Goal: Task Accomplishment & Management: Manage account settings

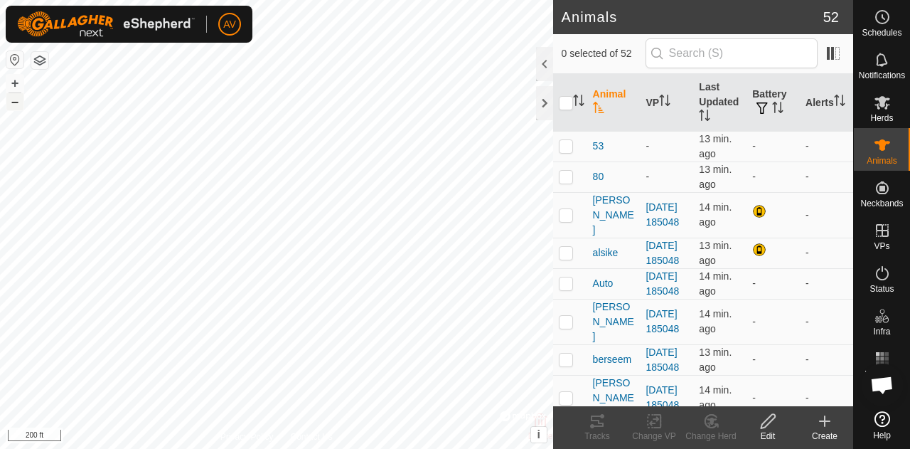
click at [18, 107] on button "–" at bounding box center [14, 101] width 17 height 17
click at [13, 82] on button "+" at bounding box center [14, 83] width 17 height 17
click at [18, 106] on button "–" at bounding box center [14, 101] width 17 height 17
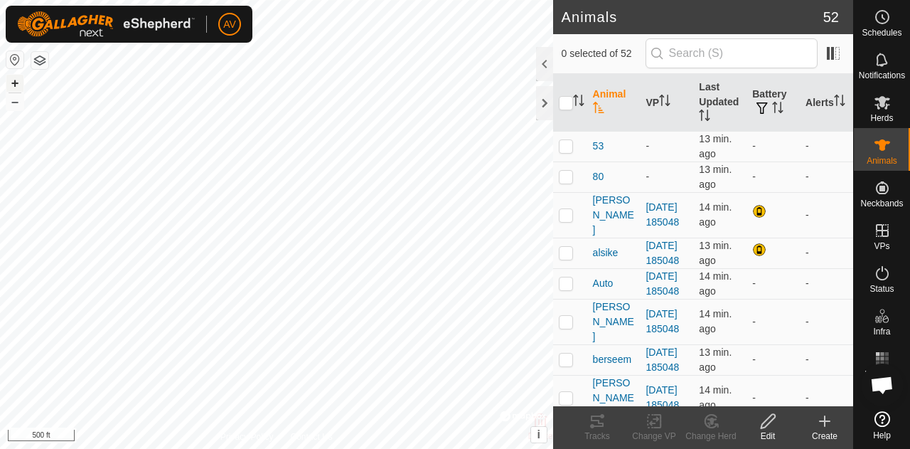
click at [16, 82] on button "+" at bounding box center [14, 83] width 17 height 17
click at [6, 102] on button "–" at bounding box center [14, 101] width 17 height 17
click at [14, 103] on button "–" at bounding box center [14, 101] width 17 height 17
click at [890, 153] on icon at bounding box center [882, 144] width 17 height 17
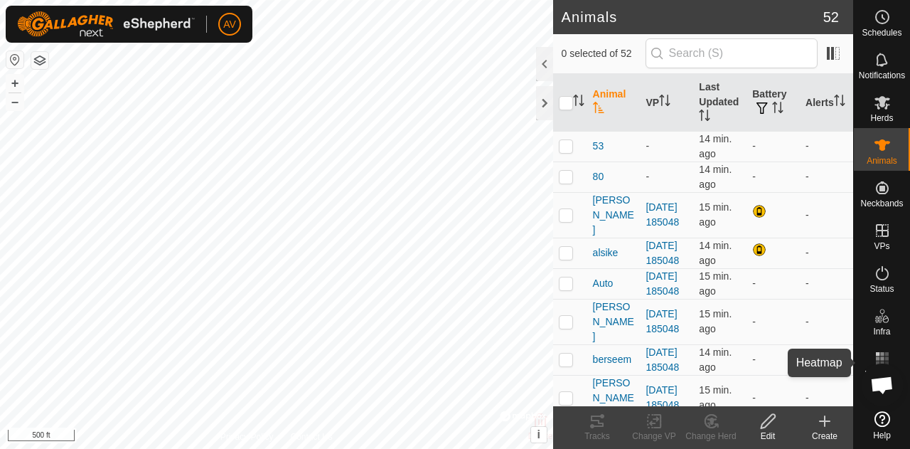
click at [884, 346] on div "Heatmap" at bounding box center [882, 362] width 56 height 43
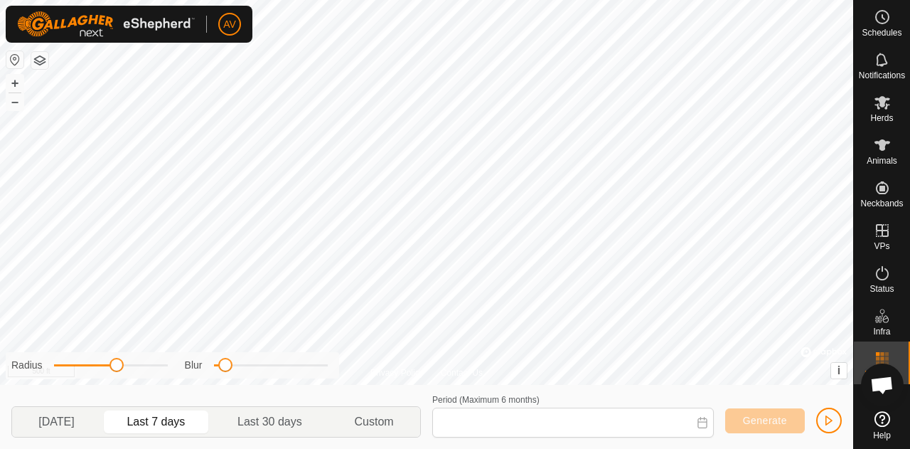
type input "[DATE] - [DATE]"
click at [18, 77] on button "+" at bounding box center [14, 83] width 17 height 17
click at [20, 82] on button "+" at bounding box center [14, 83] width 17 height 17
click at [16, 100] on button "–" at bounding box center [14, 101] width 17 height 17
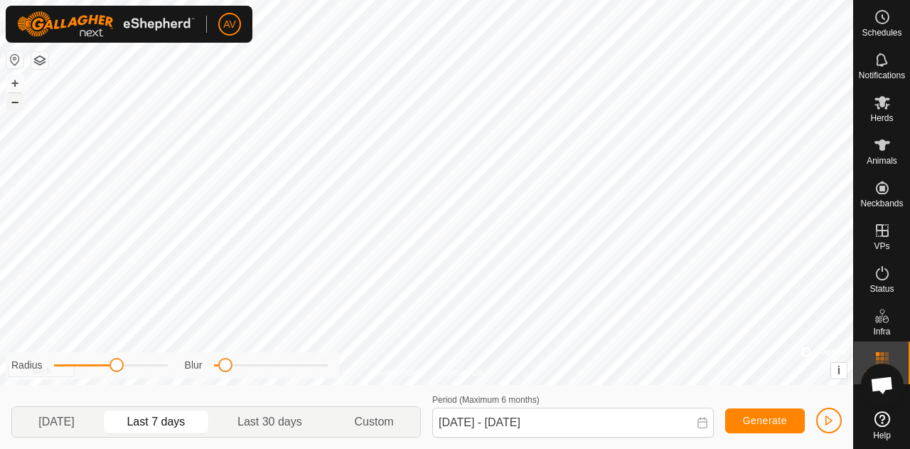
click at [16, 100] on button "–" at bounding box center [14, 101] width 17 height 17
click at [525, 0] on html "AV Schedules Notifications Herds Animals Neckbands VPs Status Infra Heatmap Hel…" at bounding box center [455, 224] width 910 height 449
click at [880, 103] on icon at bounding box center [882, 103] width 16 height 14
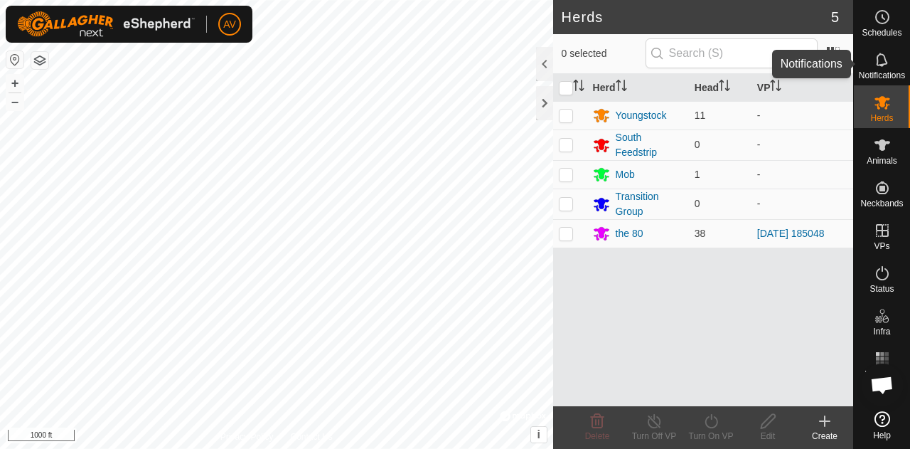
click at [878, 59] on icon at bounding box center [882, 59] width 17 height 17
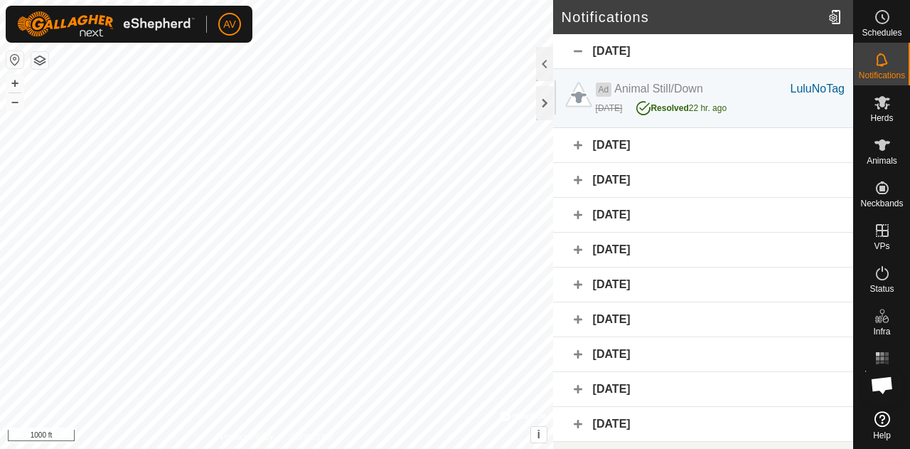
click at [778, 259] on div "[DATE]" at bounding box center [703, 249] width 300 height 35
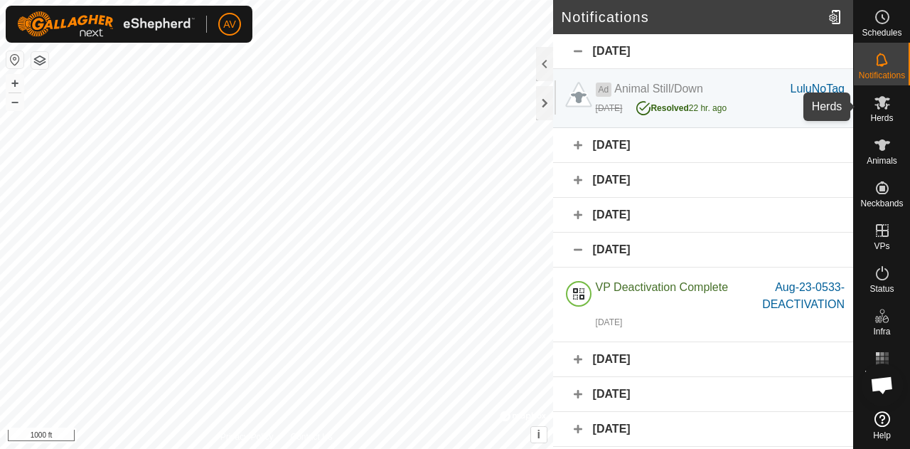
click at [877, 107] on icon at bounding box center [882, 103] width 16 height 14
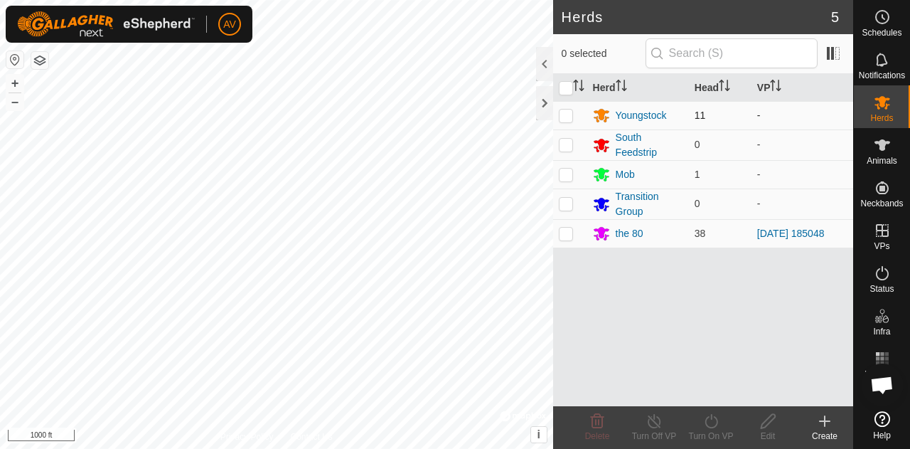
click at [563, 122] on td at bounding box center [570, 115] width 34 height 28
checkbox input "true"
click at [708, 439] on div "Turn On VP" at bounding box center [710, 435] width 57 height 13
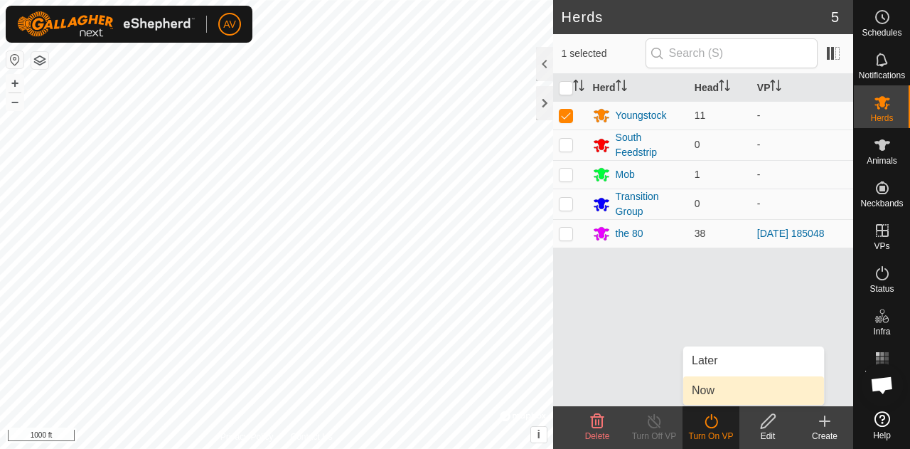
click at [717, 390] on link "Now" at bounding box center [753, 390] width 141 height 28
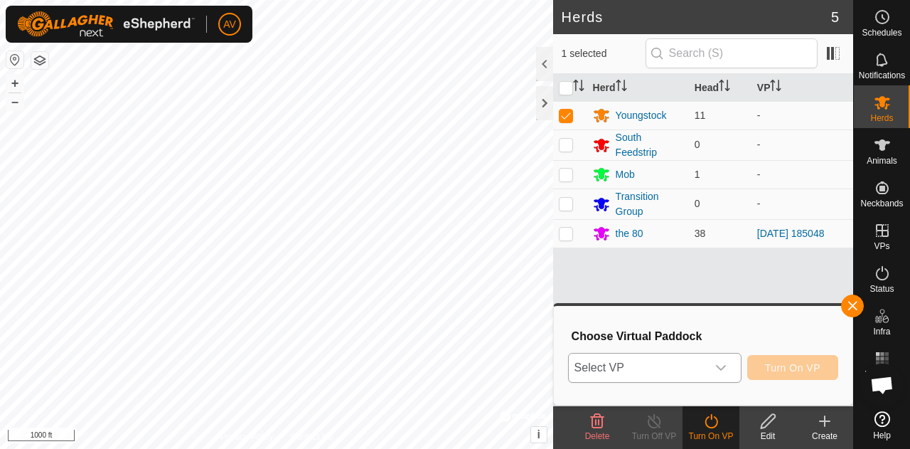
click at [724, 371] on icon "dropdown trigger" at bounding box center [720, 367] width 11 height 11
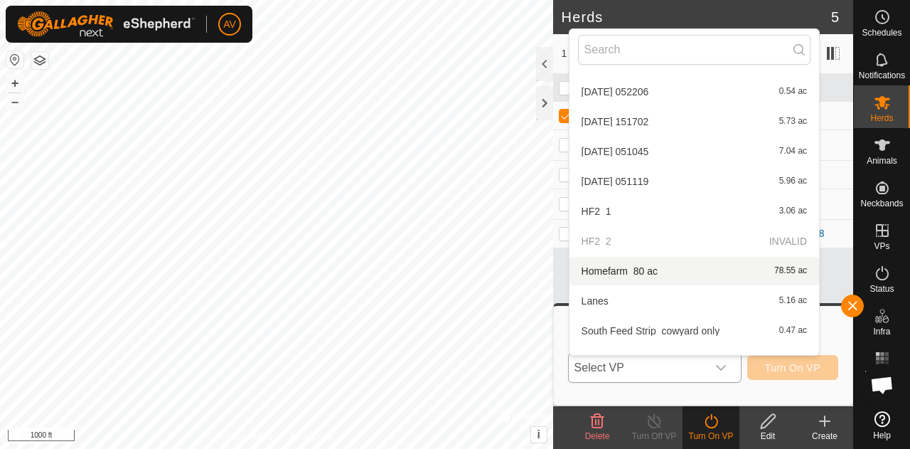
scroll to position [89, 0]
click at [654, 260] on li "Homefarm_80 ac 78.55 ac" at bounding box center [694, 270] width 250 height 28
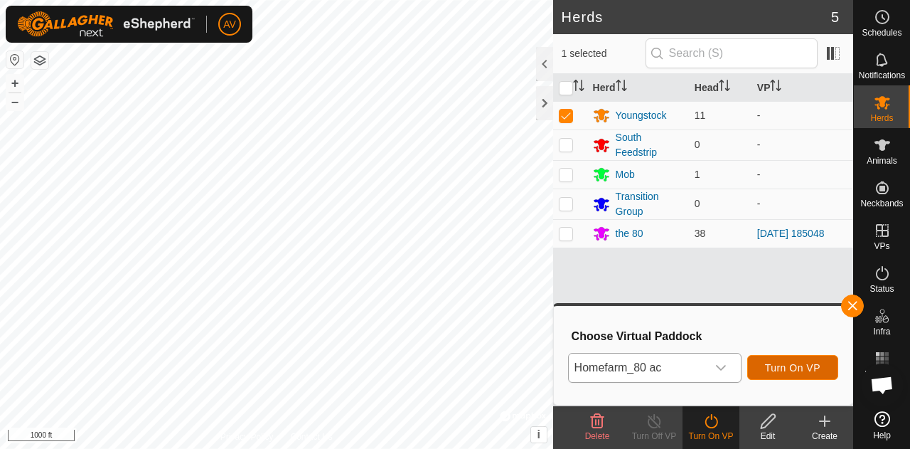
click at [783, 366] on span "Turn On VP" at bounding box center [792, 367] width 55 height 11
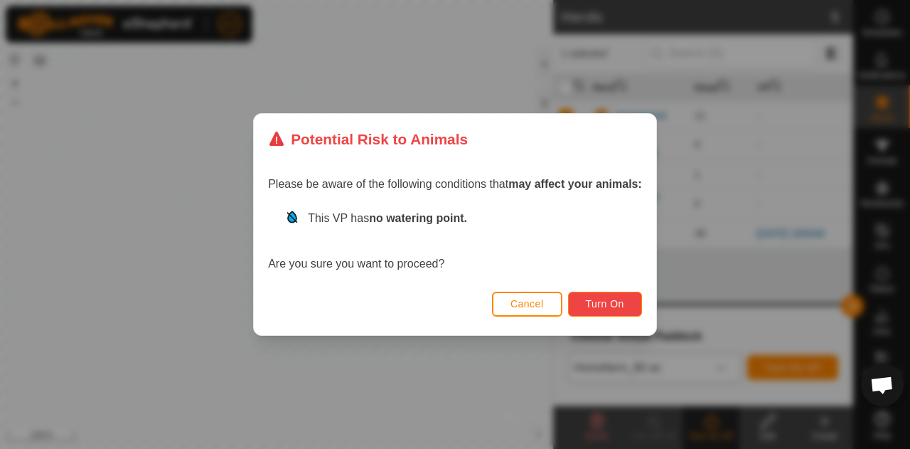
click at [609, 304] on span "Turn On" at bounding box center [605, 303] width 38 height 11
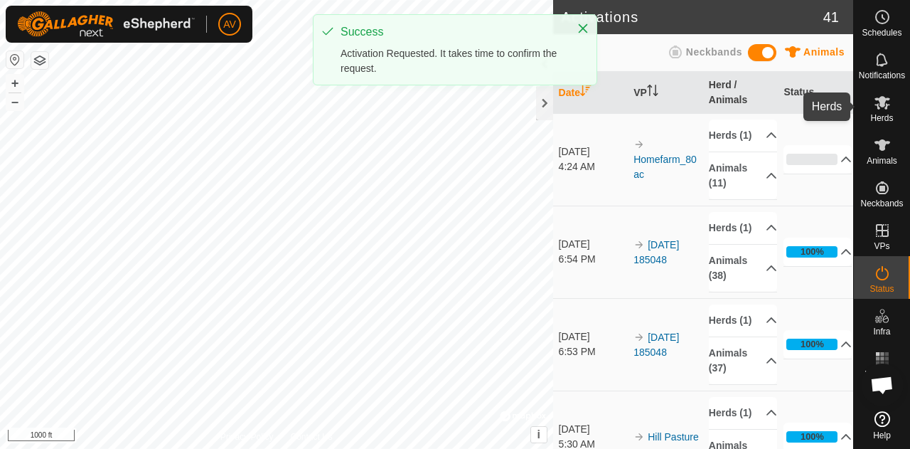
click at [883, 106] on icon at bounding box center [882, 103] width 16 height 14
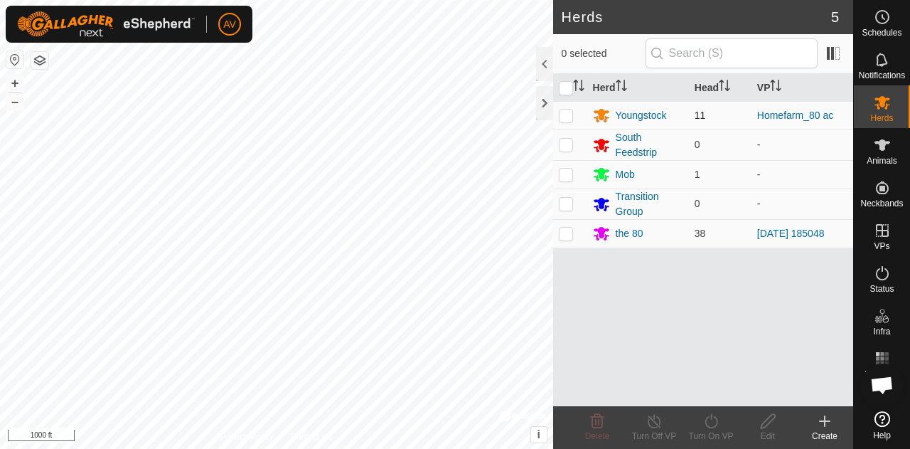
click at [569, 110] on div "Herds 5 0 selected Herd Head VP Youngstock 11 Homefarm_80 ac South Feedstrip 0 …" at bounding box center [426, 224] width 853 height 449
click at [9, 83] on button "+" at bounding box center [14, 83] width 17 height 17
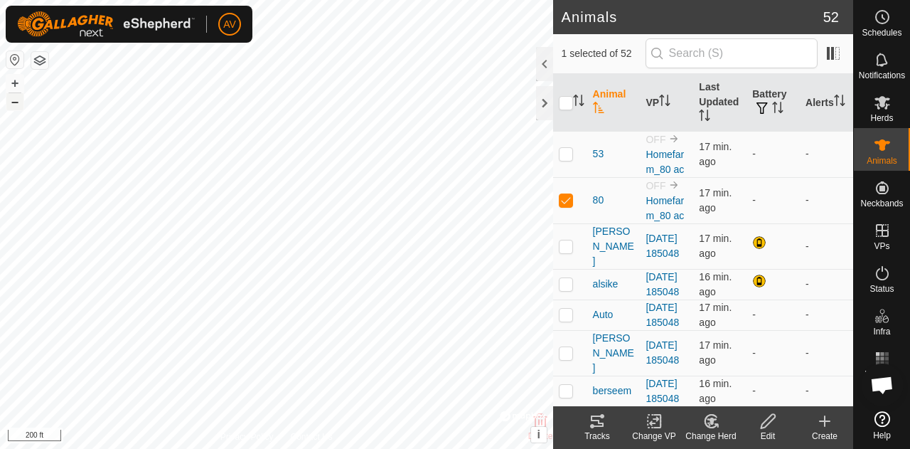
click at [12, 100] on button "–" at bounding box center [14, 101] width 17 height 17
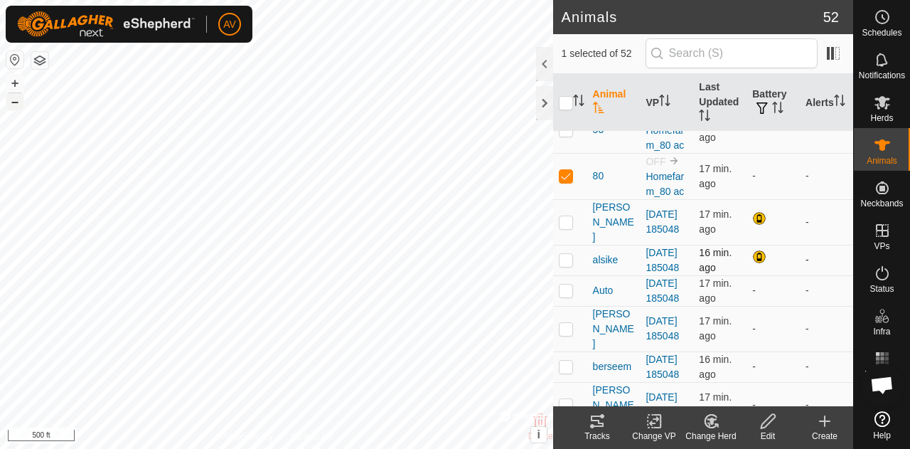
scroll to position [23, 0]
click at [601, 174] on span "80" at bounding box center [598, 176] width 11 height 15
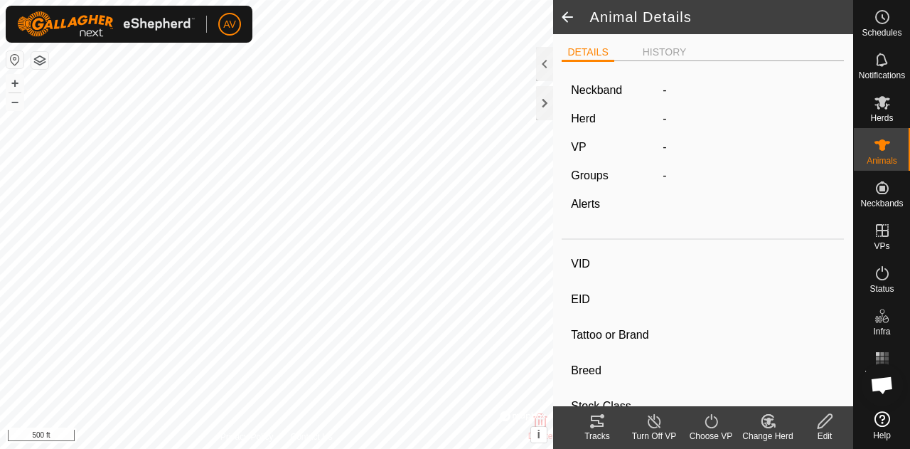
type input "80"
type input "-"
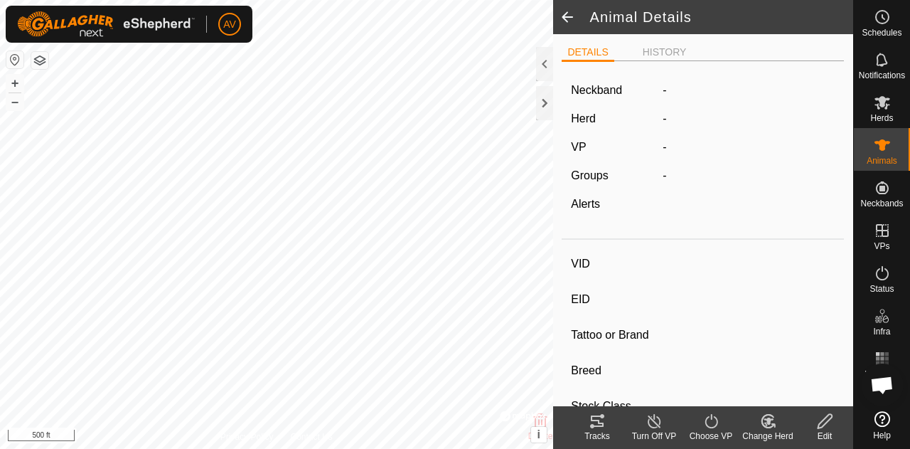
type input "-"
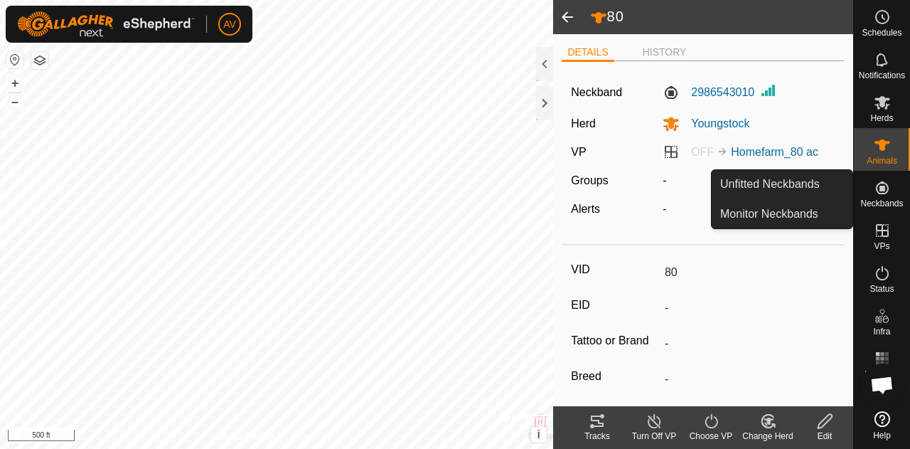
click at [893, 200] on span "Neckbands" at bounding box center [881, 203] width 43 height 9
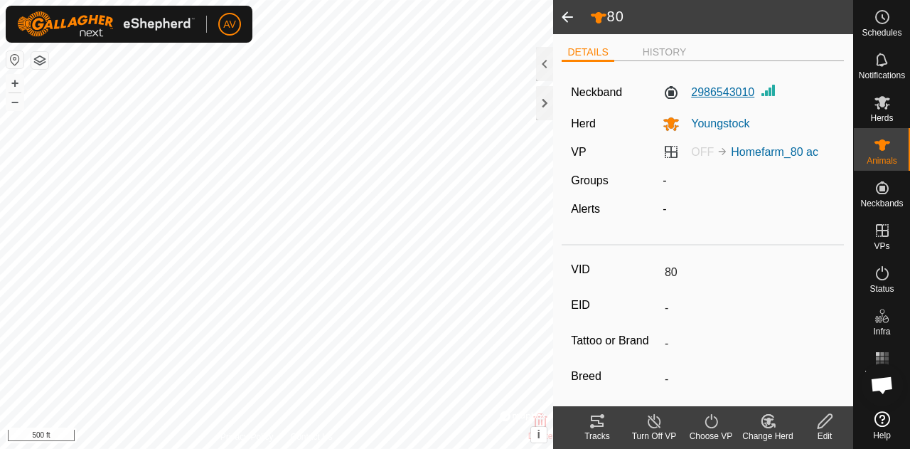
click at [739, 90] on label "2986543010" at bounding box center [709, 92] width 92 height 17
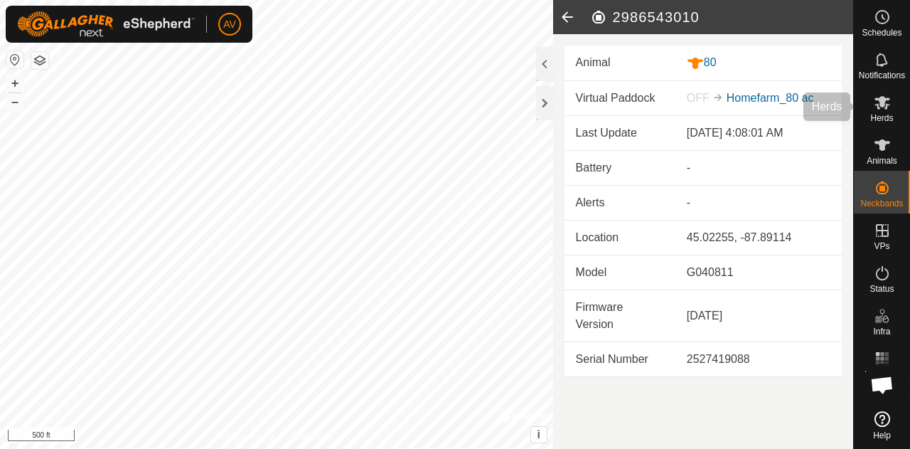
click at [883, 120] on span "Herds" at bounding box center [881, 118] width 23 height 9
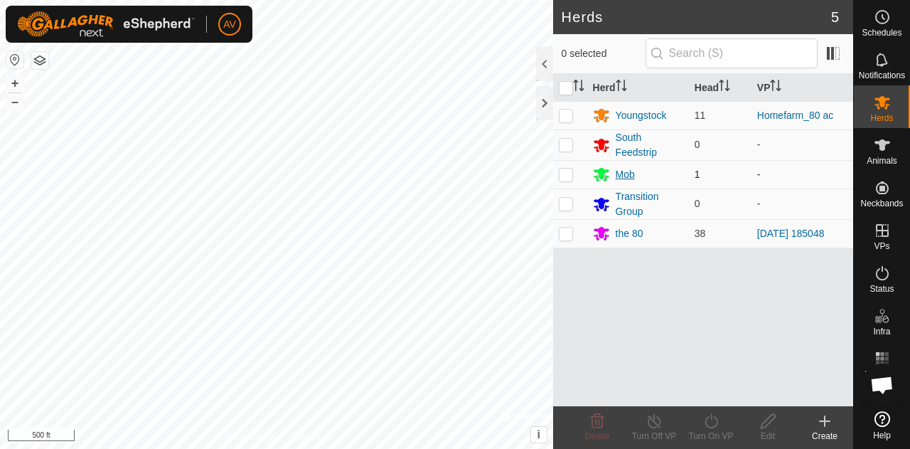
click at [627, 169] on div "Mob" at bounding box center [625, 174] width 19 height 15
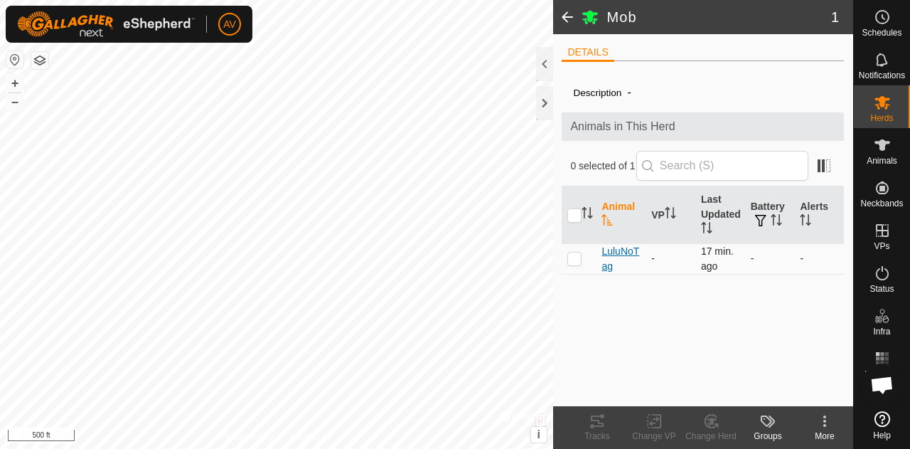
click at [611, 245] on span "LuluNoTag" at bounding box center [620, 259] width 38 height 30
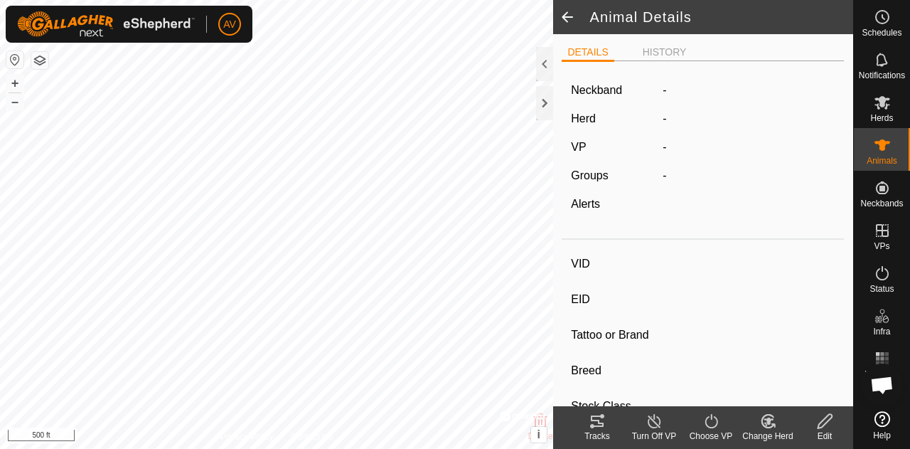
type input "LuluNoTag"
type input "-"
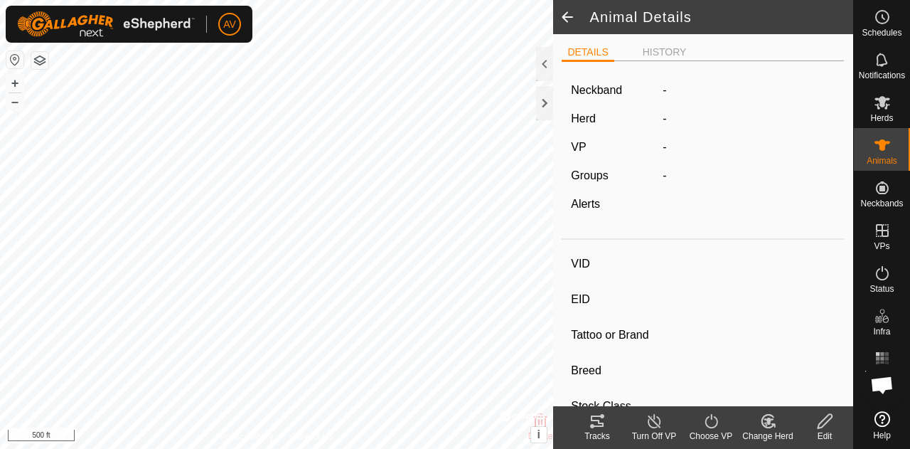
type input "-"
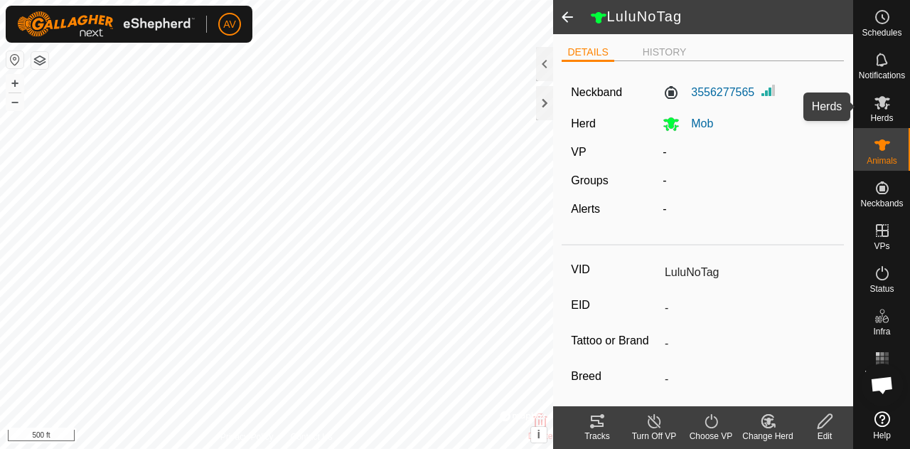
click at [882, 104] on icon at bounding box center [882, 103] width 16 height 14
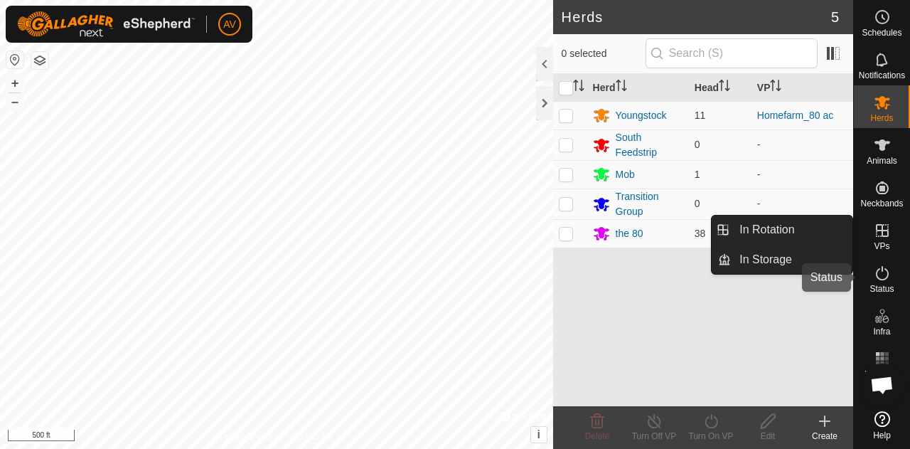
click at [886, 271] on icon at bounding box center [882, 272] width 17 height 17
